Goal: Information Seeking & Learning: Learn about a topic

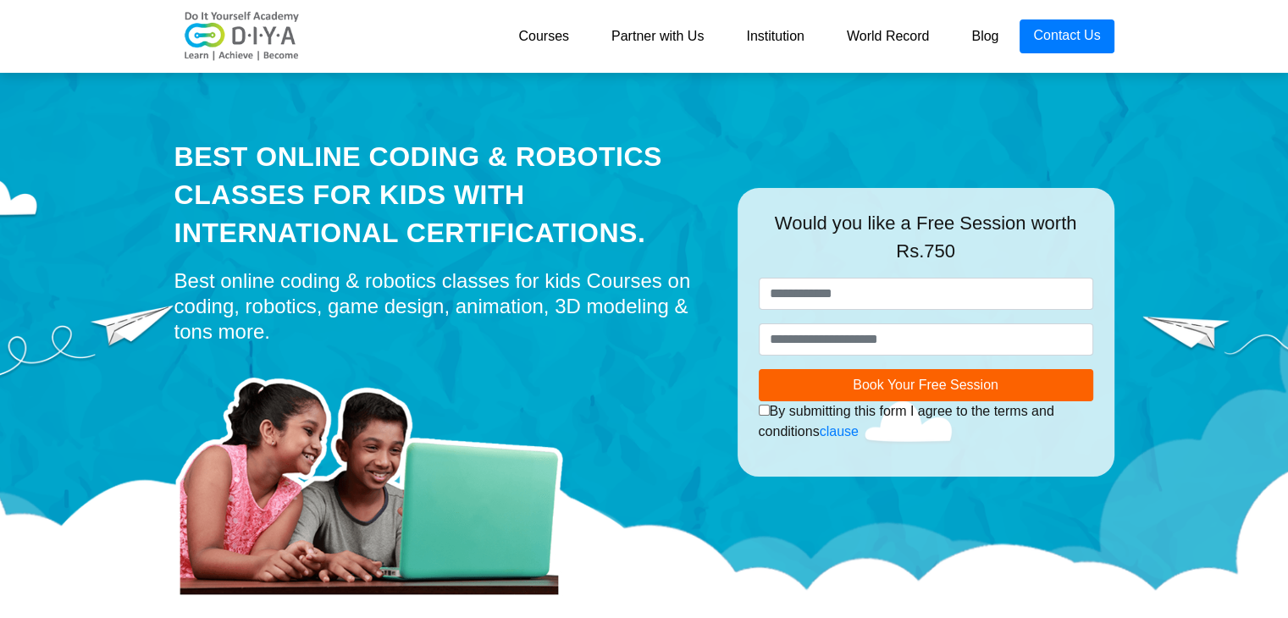
click at [553, 39] on link "Courses" at bounding box center [543, 36] width 93 height 34
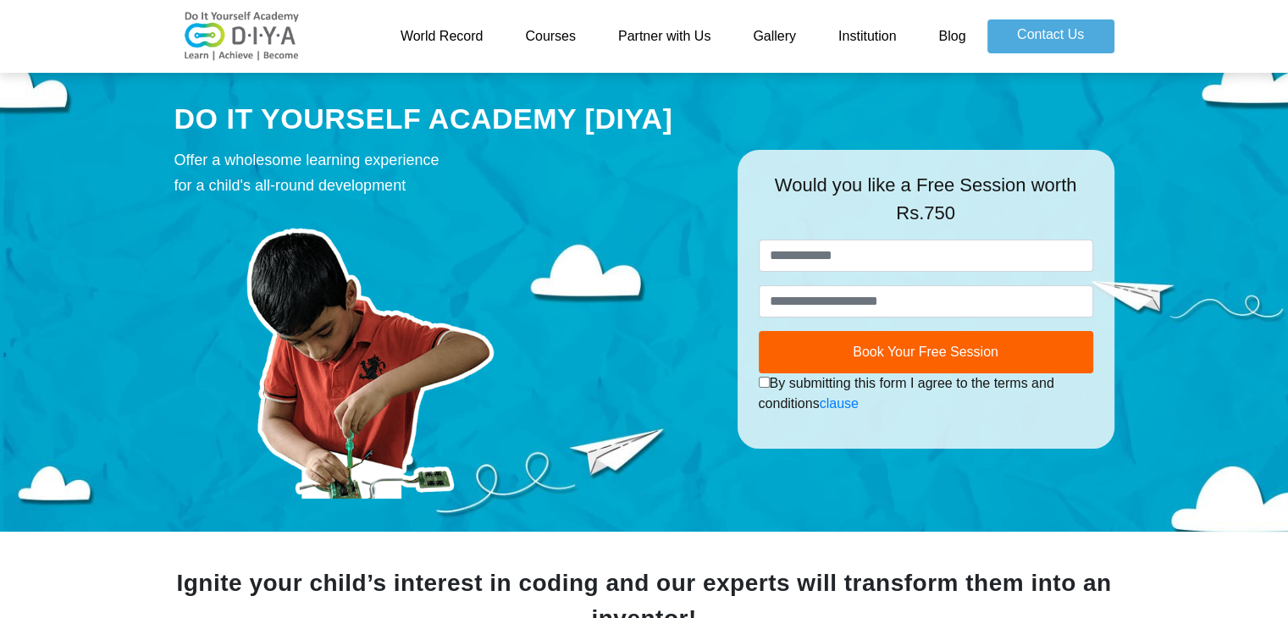
drag, startPoint x: 1290, startPoint y: 104, endPoint x: 1240, endPoint y: 49, distance: 74.9
click at [564, 32] on link "Courses" at bounding box center [550, 36] width 93 height 34
click at [868, 38] on link "Institution" at bounding box center [867, 36] width 100 height 34
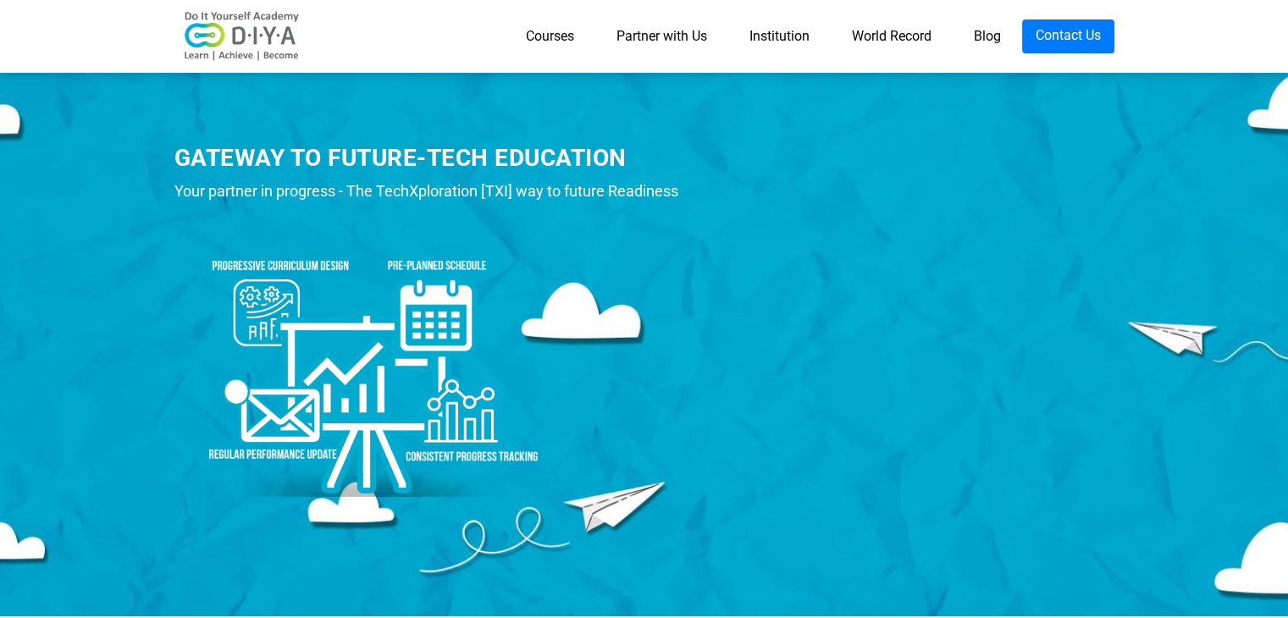
drag, startPoint x: 1300, startPoint y: 1, endPoint x: 607, endPoint y: 146, distance: 707.5
click at [607, 145] on div "GATEWAY TO FUTURE-TECH EDUCATION" at bounding box center [443, 157] width 538 height 33
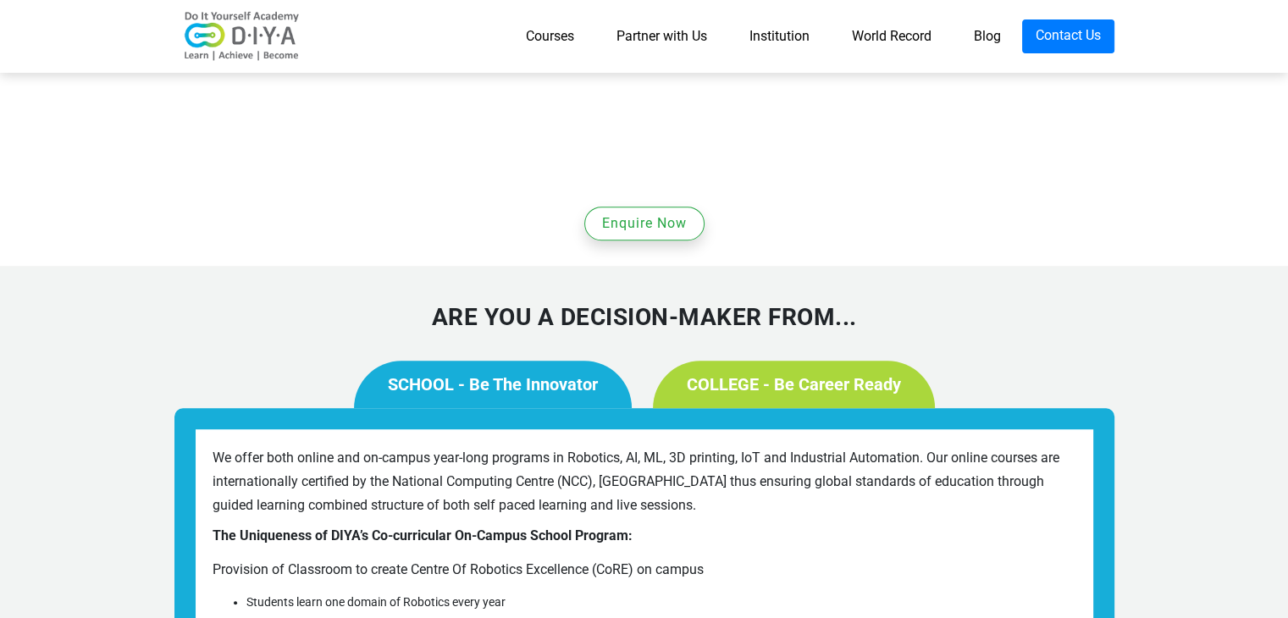
scroll to position [1184, 0]
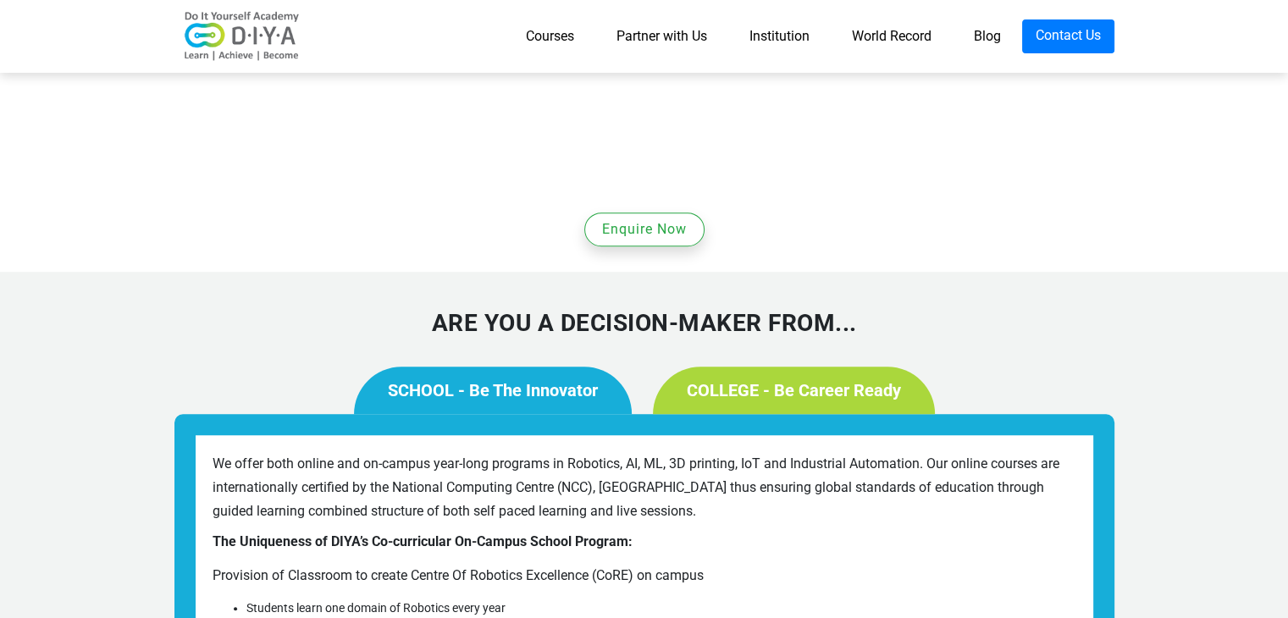
click at [732, 367] on link "COLLEGE - Be Career Ready" at bounding box center [794, 390] width 282 height 47
